Goal: Task Accomplishment & Management: Manage account settings

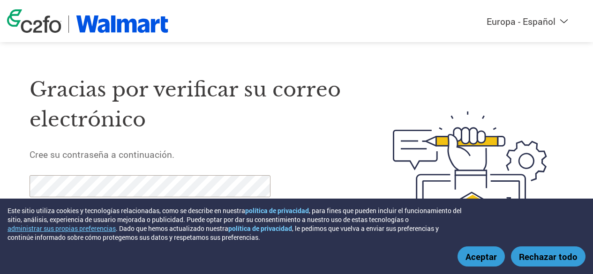
select select "es-ES"
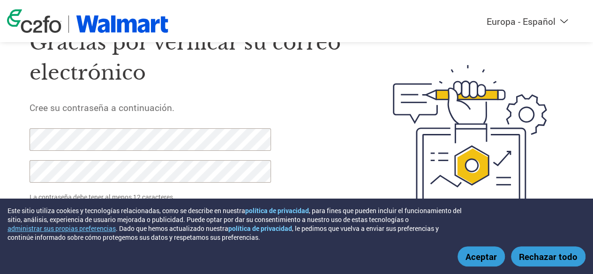
scroll to position [53, 0]
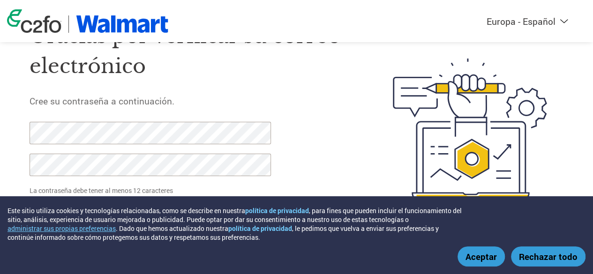
click at [485, 257] on button "Aceptar" at bounding box center [481, 257] width 47 height 20
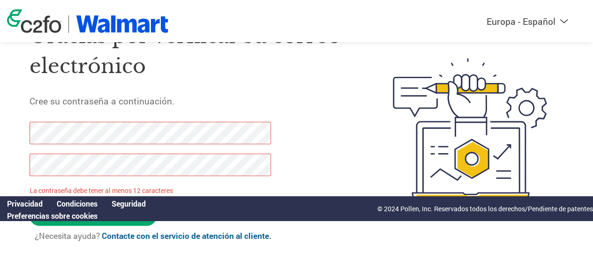
click at [0, 128] on div "Gracias por verificar su correo electrónico Cree su contraseña a continuación. …" at bounding box center [296, 129] width 593 height 243
click at [0, 133] on div "Gracias por verificar su correo electrónico Cree su contraseña a continuación. …" at bounding box center [296, 129] width 593 height 243
click at [0, 161] on div "Gracias por verificar su correo electrónico Cree su contraseña a continuación. …" at bounding box center [296, 129] width 593 height 243
click at [333, 173] on div "Gracias por verificar su correo electrónico Cree su contraseña a continuación. …" at bounding box center [190, 129] width 320 height 243
click at [227, 228] on form "La contraseña debe tener al menos 12 caracteres Configure la contraseña ¿Necesi…" at bounding box center [158, 186] width 256 height 129
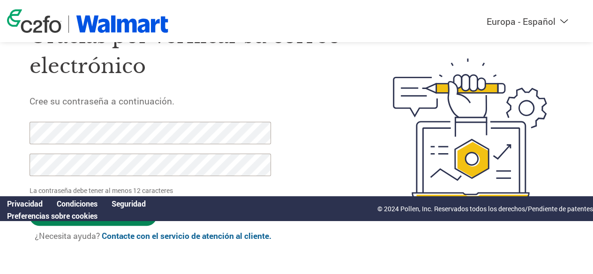
click at [70, 222] on input "Configure la contraseña" at bounding box center [93, 216] width 127 height 19
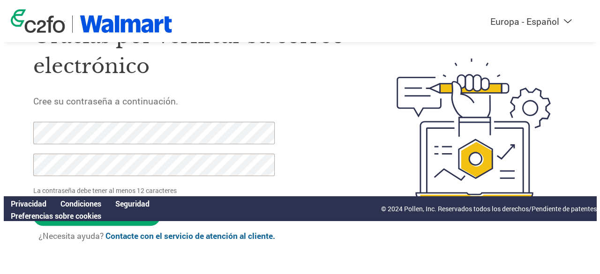
scroll to position [0, 0]
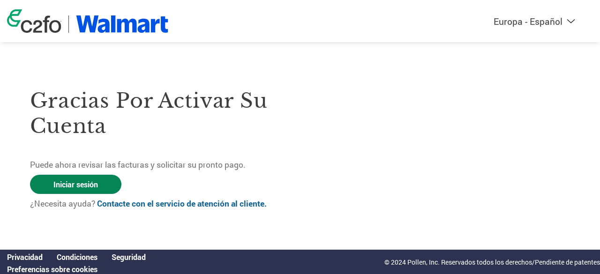
click at [101, 187] on link "Iniciar sesión" at bounding box center [75, 184] width 91 height 19
